Goal: Task Accomplishment & Management: Use online tool/utility

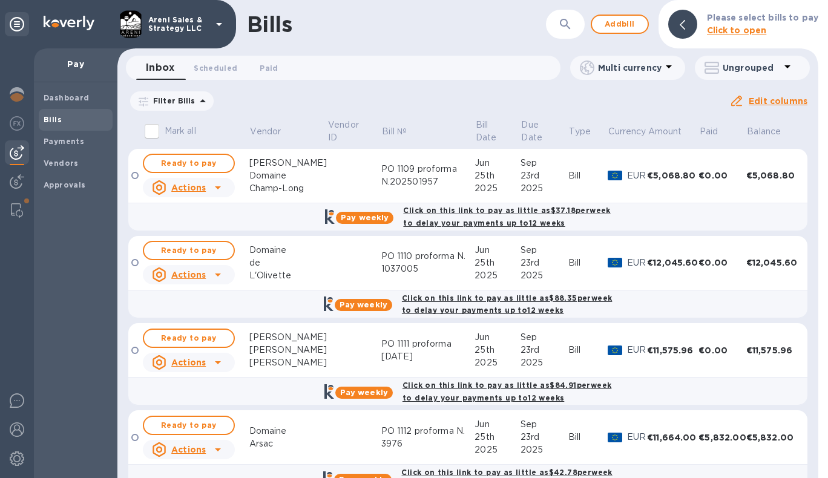
click at [558, 163] on div "Sep" at bounding box center [544, 163] width 48 height 13
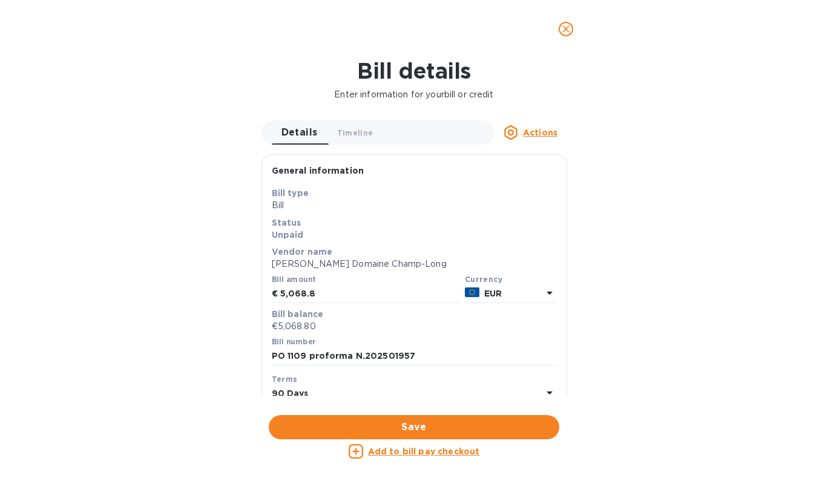
click at [667, 104] on div "Bill details Enter information for your bill or credit Details 0 Timeline 0 Act…" at bounding box center [414, 268] width 828 height 420
click at [566, 27] on icon "close" at bounding box center [566, 29] width 12 height 12
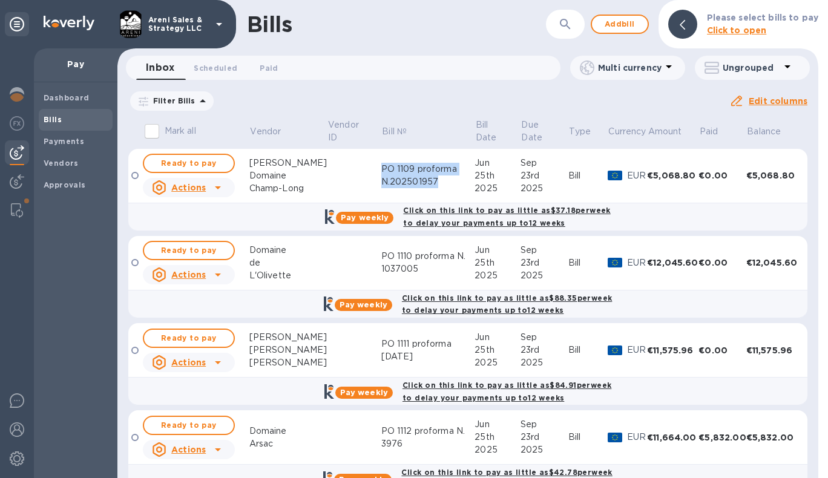
drag, startPoint x: 355, startPoint y: 174, endPoint x: 413, endPoint y: 192, distance: 60.1
click at [413, 192] on td "PO 1109 proforma N.202501957" at bounding box center [428, 176] width 94 height 54
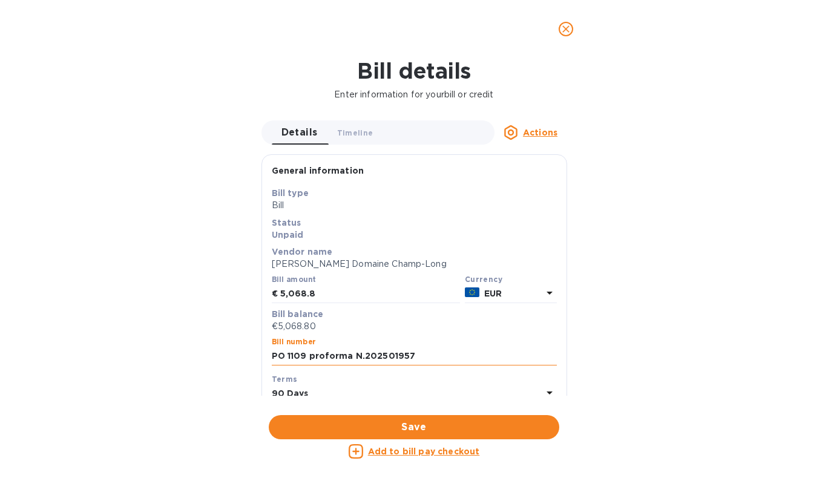
drag, startPoint x: 272, startPoint y: 355, endPoint x: 421, endPoint y: 357, distance: 148.8
click at [421, 357] on input "PO 1109 proforma N.202501957" at bounding box center [414, 356] width 285 height 18
click at [304, 354] on input "PO 1109 proforma N.202501957" at bounding box center [414, 356] width 285 height 18
drag, startPoint x: 305, startPoint y: 355, endPoint x: 267, endPoint y: 355, distance: 38.1
click at [267, 355] on div "Save Bill type Bill Status Unpaid Vendor name [PERSON_NAME] Domaine Champ-[PERS…" at bounding box center [414, 352] width 304 height 330
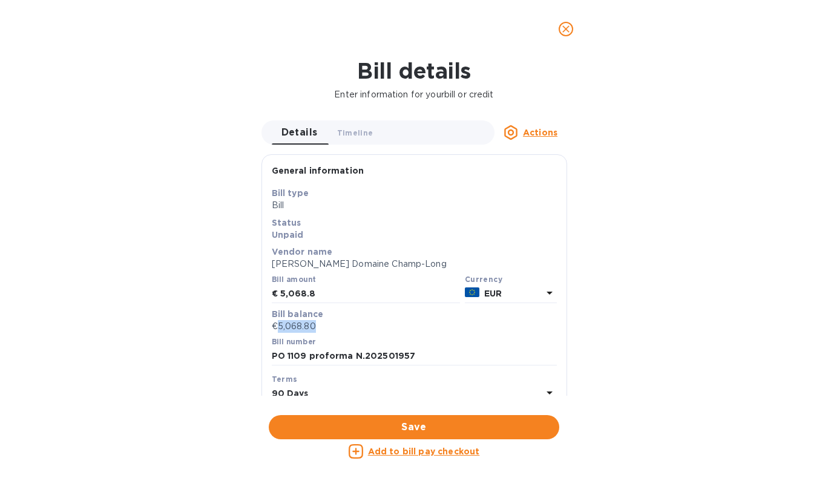
drag, startPoint x: 277, startPoint y: 327, endPoint x: 321, endPoint y: 327, distance: 43.6
click at [321, 327] on p "€5,068.80" at bounding box center [414, 326] width 285 height 13
copy p "5,068.80"
click at [567, 27] on icon "close" at bounding box center [566, 29] width 12 height 12
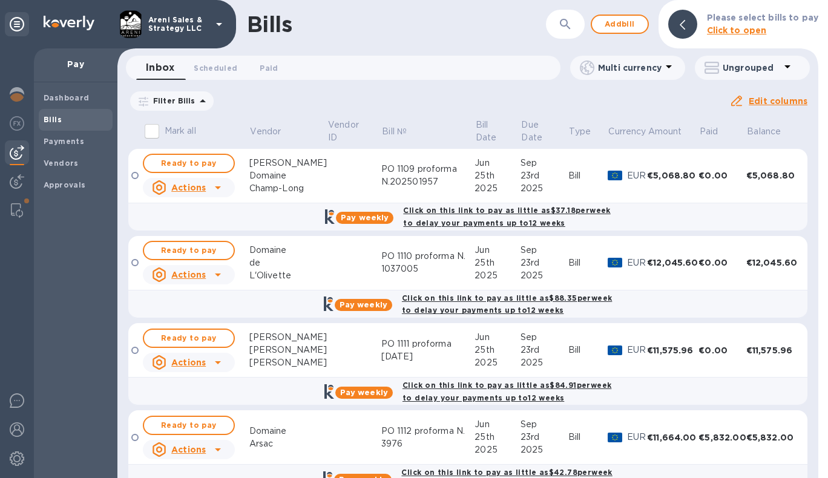
click at [381, 262] on div "PO 1110 proforma N. 1037005" at bounding box center [428, 262] width 94 height 25
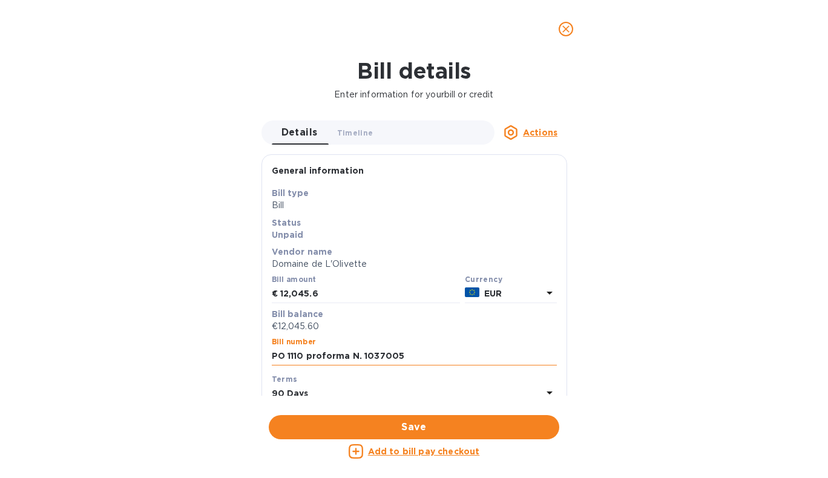
drag, startPoint x: 307, startPoint y: 356, endPoint x: 417, endPoint y: 357, distance: 109.5
click at [417, 357] on input "PO 1110 proforma N. 1037005" at bounding box center [414, 356] width 285 height 18
drag, startPoint x: 272, startPoint y: 358, endPoint x: 303, endPoint y: 358, distance: 30.9
click at [303, 358] on input "PO 1110 proforma N. 1037005" at bounding box center [414, 356] width 285 height 18
drag, startPoint x: 276, startPoint y: 326, endPoint x: 322, endPoint y: 327, distance: 46.0
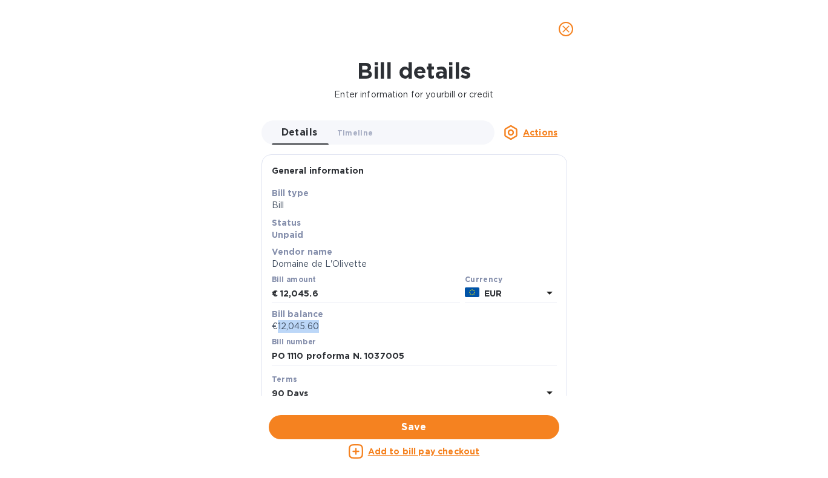
click at [322, 327] on p "€12,045.60" at bounding box center [414, 326] width 285 height 13
copy p "12,045.60"
click at [564, 25] on icon "close" at bounding box center [566, 29] width 12 height 12
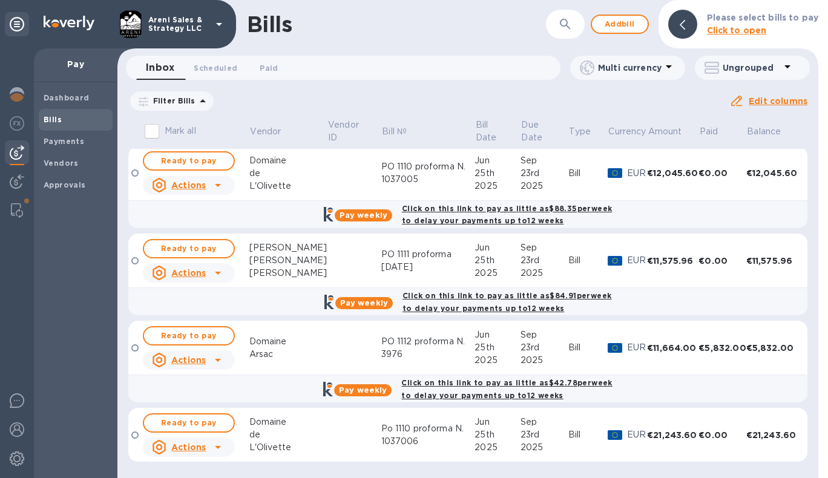
scroll to position [92, 0]
click at [393, 439] on div "Po 1110 proforma N. 1037006" at bounding box center [428, 434] width 94 height 25
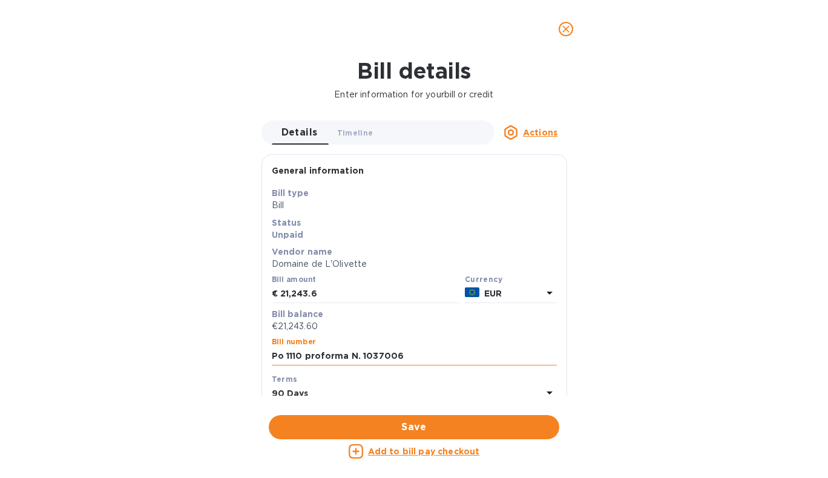
drag, startPoint x: 306, startPoint y: 356, endPoint x: 402, endPoint y: 358, distance: 96.2
click at [402, 358] on input "Po 1110 proforma N. 1037006" at bounding box center [414, 356] width 285 height 18
drag, startPoint x: 272, startPoint y: 357, endPoint x: 303, endPoint y: 354, distance: 31.0
click at [303, 354] on input "Po 1110 proforma N. 1037006" at bounding box center [414, 356] width 285 height 18
drag, startPoint x: 278, startPoint y: 325, endPoint x: 328, endPoint y: 327, distance: 50.2
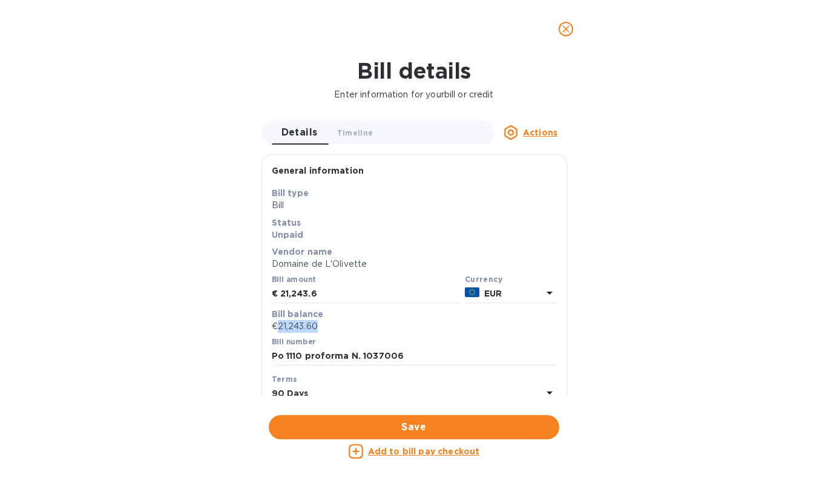
click at [328, 327] on p "€21,243.60" at bounding box center [414, 326] width 285 height 13
copy p "21,243.60"
click at [564, 31] on icon "close" at bounding box center [565, 28] width 7 height 7
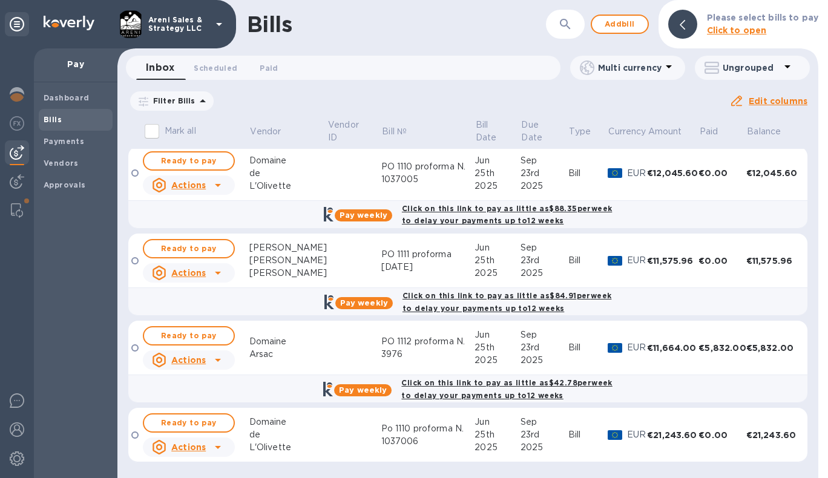
click at [388, 258] on div "PO 1111 proforma [DATE]" at bounding box center [428, 260] width 94 height 25
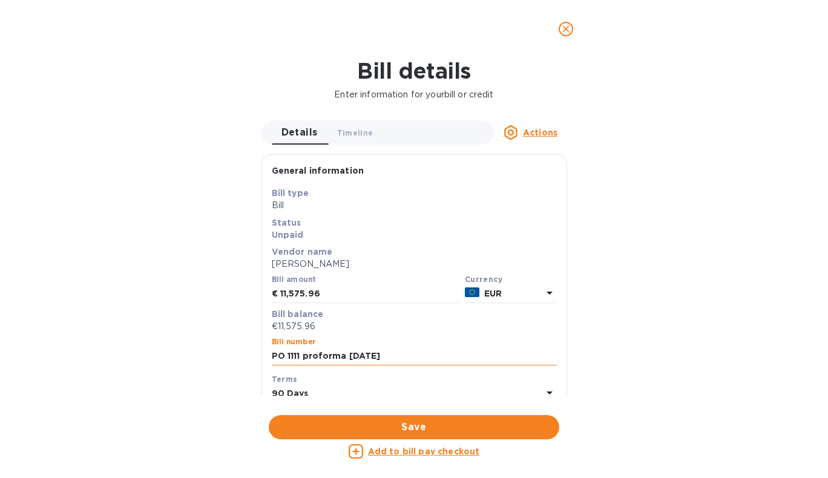
drag, startPoint x: 305, startPoint y: 354, endPoint x: 440, endPoint y: 354, distance: 134.9
click at [440, 354] on input "PO 1111 proforma [DATE]" at bounding box center [414, 356] width 285 height 18
drag, startPoint x: 301, startPoint y: 357, endPoint x: 254, endPoint y: 356, distance: 47.2
click at [254, 356] on div "Bill details Enter information for your bill or credit Details 0 Timeline 0 Act…" at bounding box center [414, 268] width 828 height 420
click at [704, 129] on div "Bill details Enter information for your bill or credit Details 0 Timeline 0 Act…" at bounding box center [414, 268] width 828 height 420
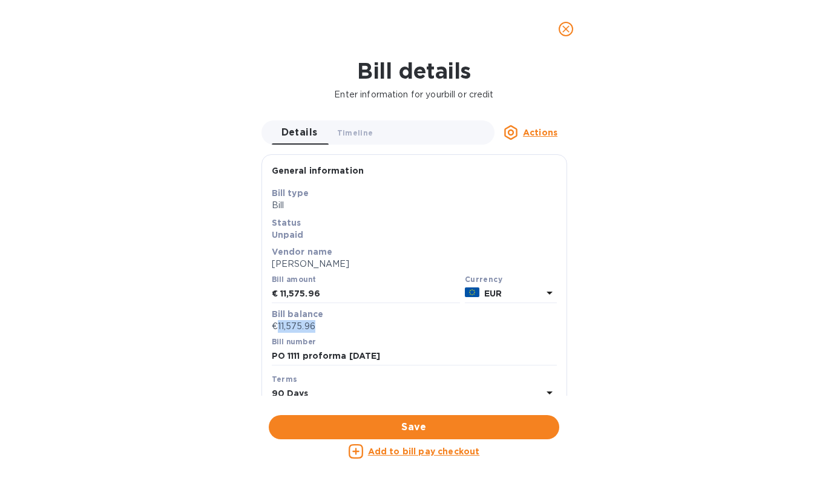
drag, startPoint x: 278, startPoint y: 325, endPoint x: 322, endPoint y: 325, distance: 44.2
click at [322, 325] on p "€11,575.96" at bounding box center [414, 326] width 285 height 13
copy p "11,575.96"
click at [567, 31] on icon "close" at bounding box center [565, 28] width 7 height 7
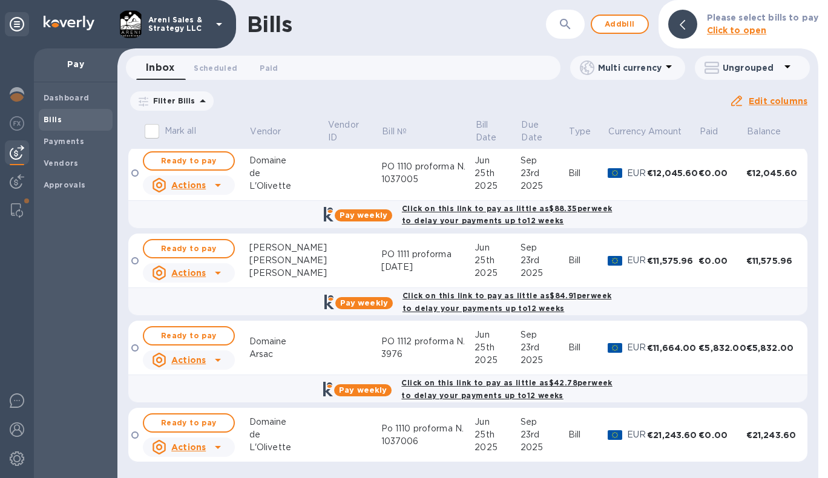
scroll to position [0, 0]
click at [411, 350] on div "PO 1112 proforma N. 3976" at bounding box center [428, 347] width 94 height 25
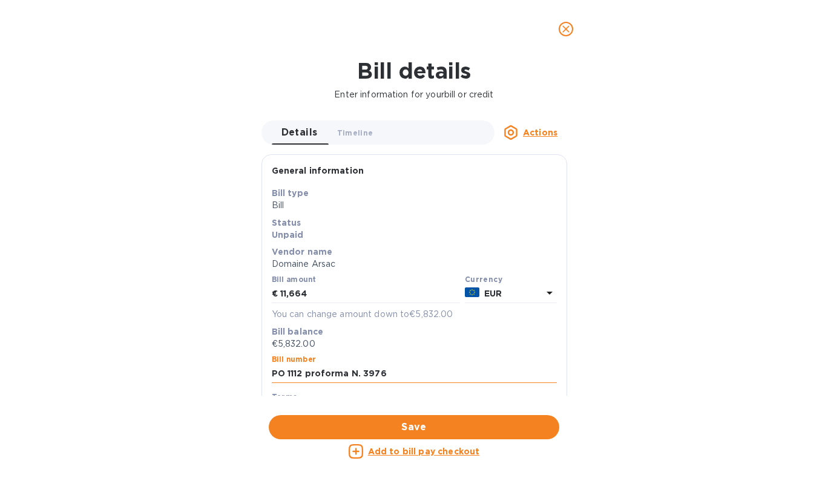
drag, startPoint x: 306, startPoint y: 374, endPoint x: 411, endPoint y: 377, distance: 104.7
click at [411, 377] on input "PO 1112 proforma N. 3976" at bounding box center [414, 374] width 285 height 18
drag, startPoint x: 272, startPoint y: 372, endPoint x: 301, endPoint y: 376, distance: 29.9
click at [301, 376] on input "PO 1112 proforma N. 3976" at bounding box center [414, 374] width 285 height 18
drag, startPoint x: 281, startPoint y: 293, endPoint x: 319, endPoint y: 293, distance: 38.1
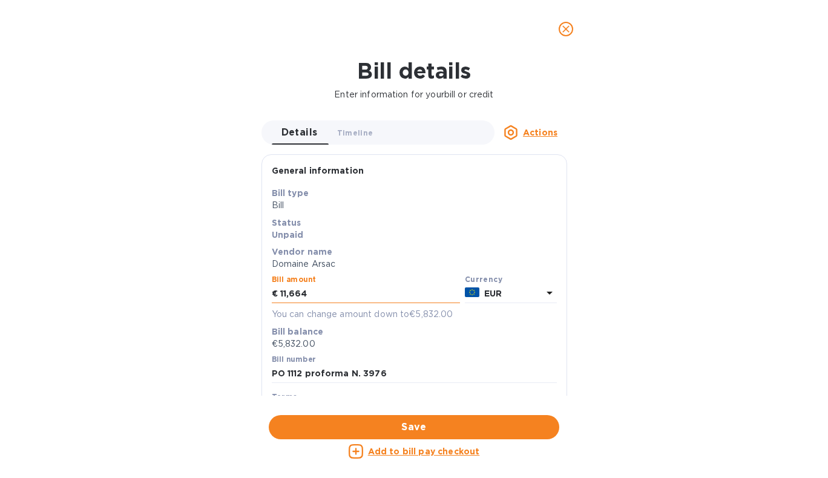
click at [319, 293] on input "11,664" at bounding box center [370, 294] width 180 height 18
click at [567, 30] on icon "close" at bounding box center [565, 28] width 7 height 7
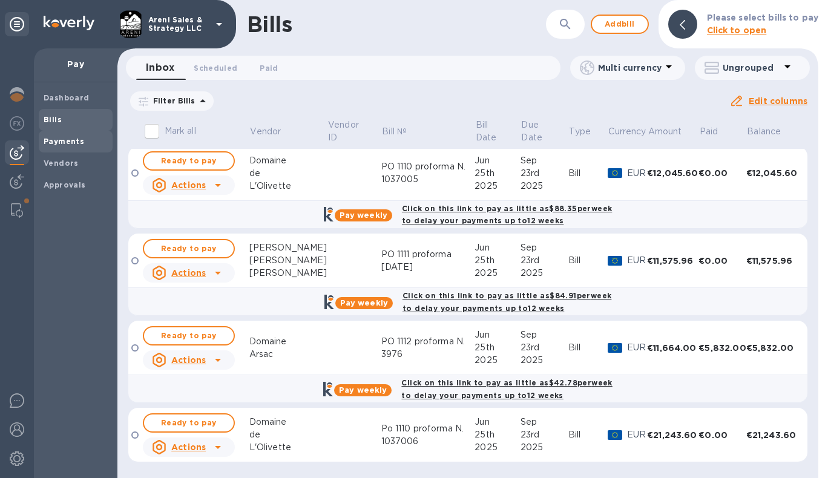
click at [74, 143] on b "Payments" at bounding box center [64, 141] width 41 height 9
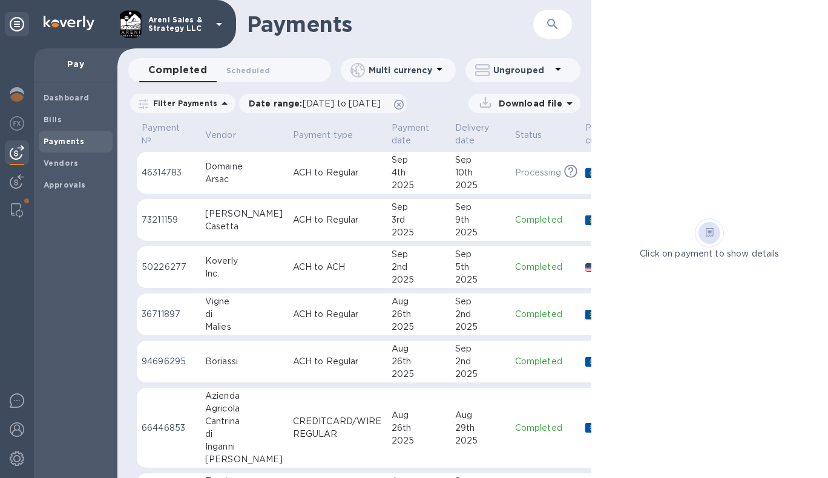
click at [475, 166] on td "[DATE]" at bounding box center [480, 173] width 60 height 42
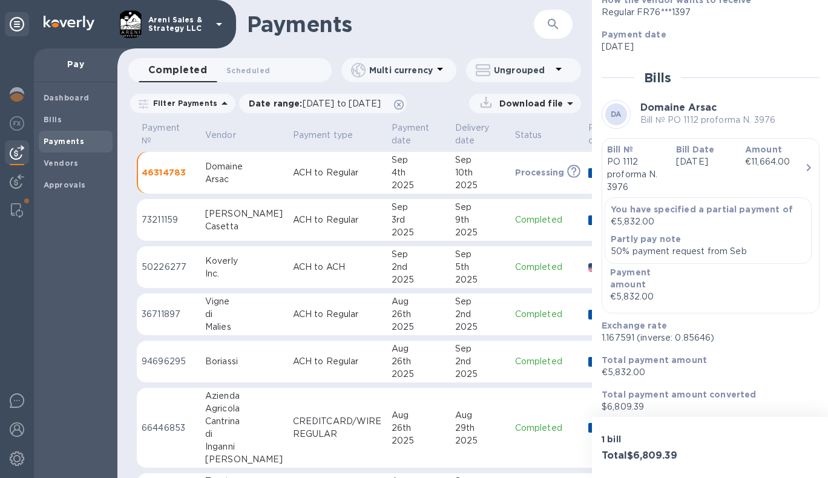
scroll to position [215, 0]
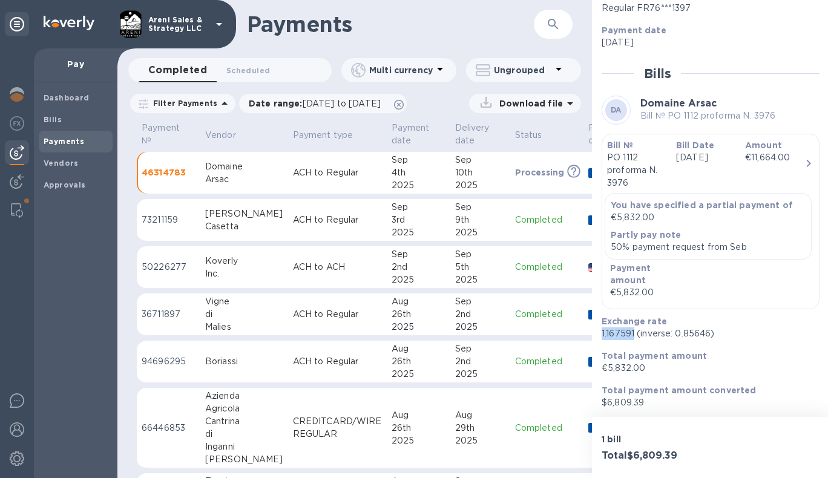
drag, startPoint x: 601, startPoint y: 332, endPoint x: 632, endPoint y: 333, distance: 30.9
click at [632, 333] on p "1.167591 (inverse: 0.85646)" at bounding box center [705, 333] width 208 height 13
copy p "1.167591"
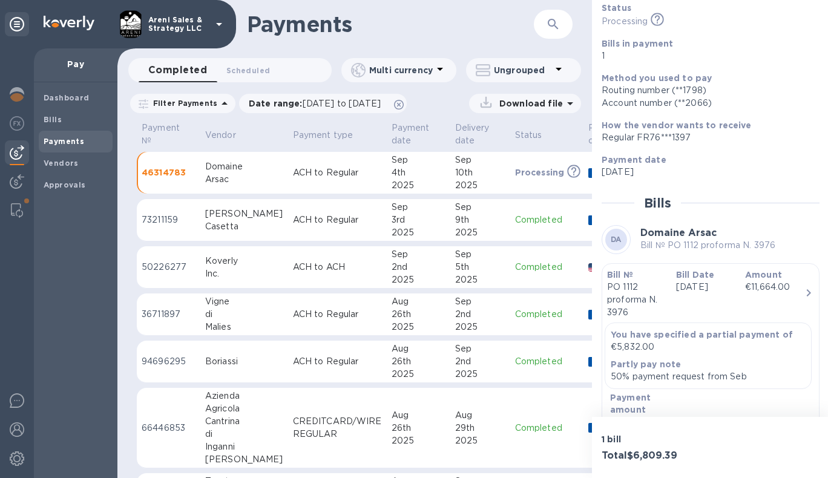
scroll to position [89, 0]
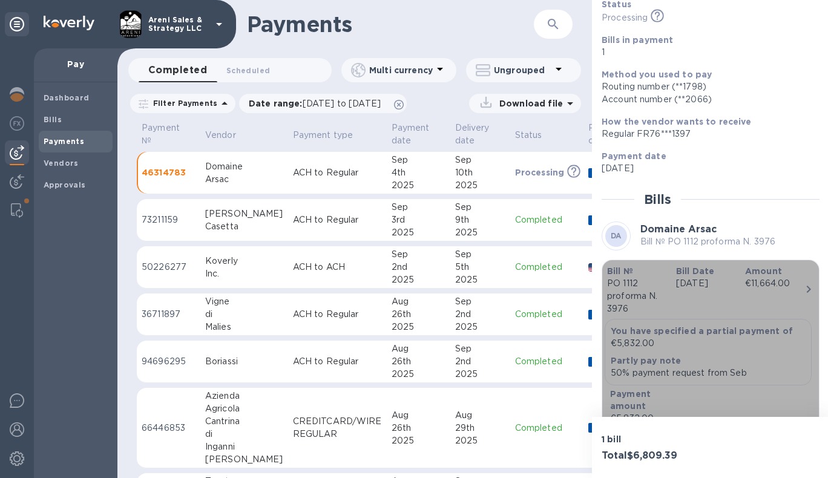
drag, startPoint x: 618, startPoint y: 344, endPoint x: 635, endPoint y: 344, distance: 16.9
click at [635, 344] on p "€5,832.00" at bounding box center [707, 343] width 195 height 13
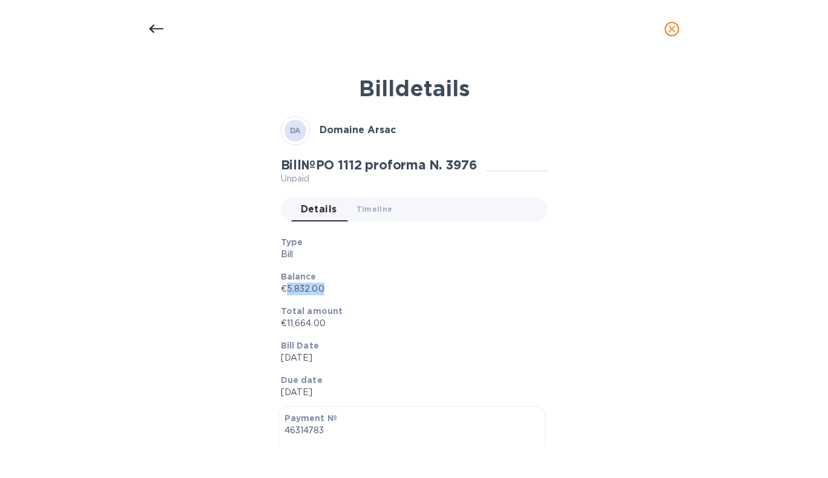
drag, startPoint x: 287, startPoint y: 290, endPoint x: 324, endPoint y: 290, distance: 37.5
click at [324, 290] on p "€5,832.00" at bounding box center [409, 288] width 257 height 13
copy p "5,832.00"
click at [674, 29] on icon "close" at bounding box center [671, 29] width 12 height 12
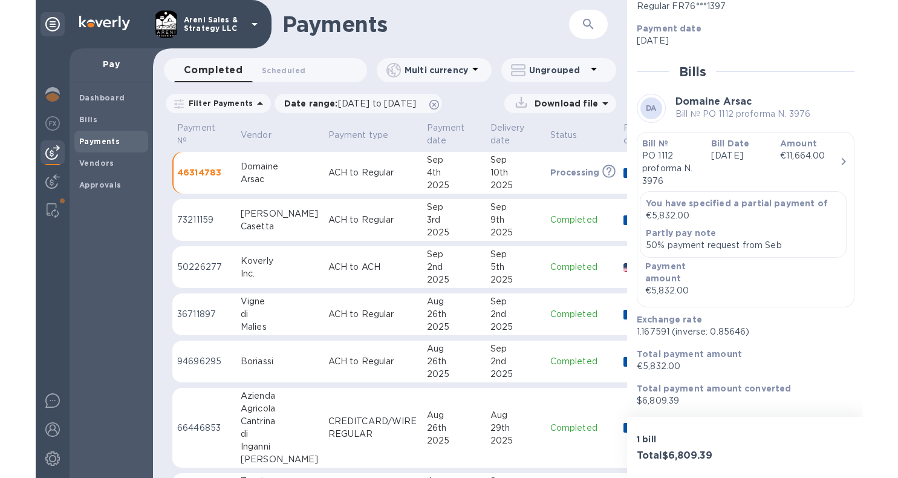
scroll to position [217, 0]
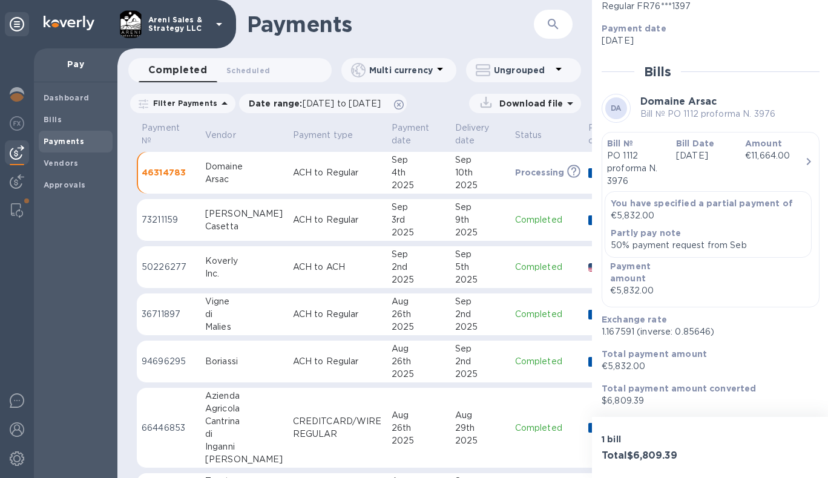
click at [422, 24] on h1 "Payments" at bounding box center [390, 23] width 287 height 25
click at [462, 29] on h1 "Payments" at bounding box center [390, 23] width 287 height 25
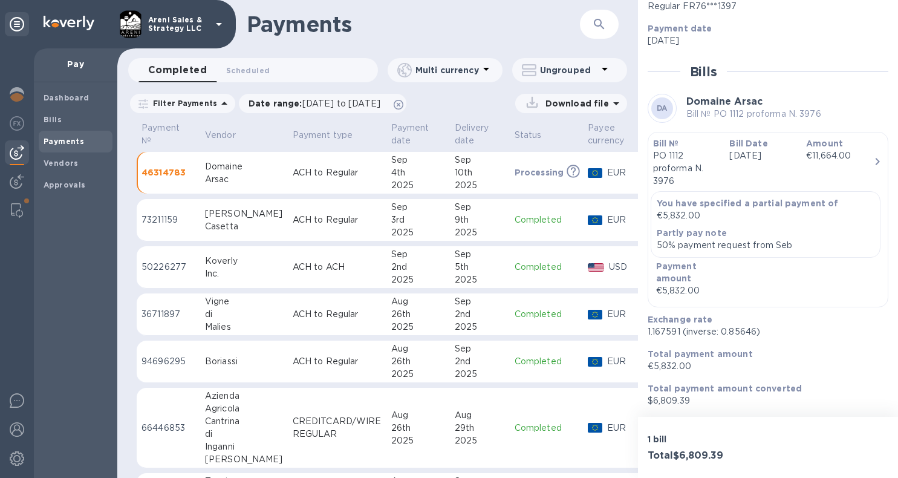
scroll to position [204, 0]
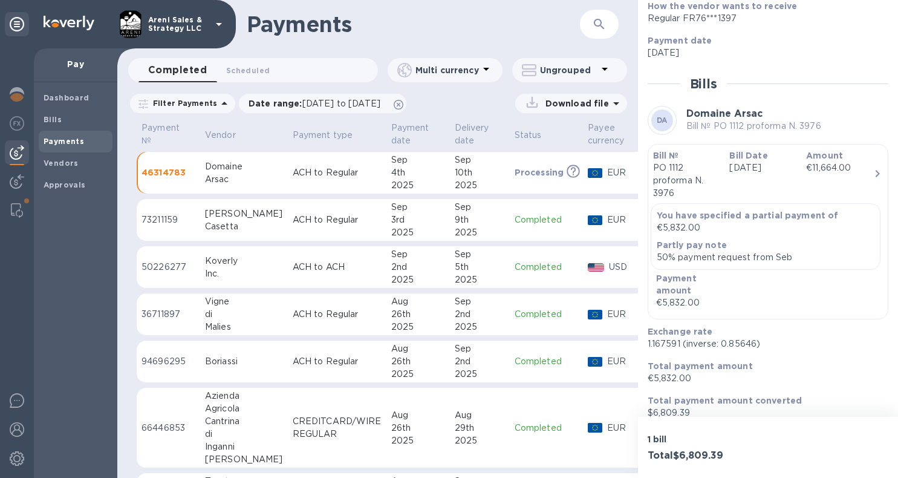
click at [114, 323] on div "Dashboard Bills Payments Vendors Approvals" at bounding box center [75, 280] width 83 height 396
